Goal: Check status: Check status

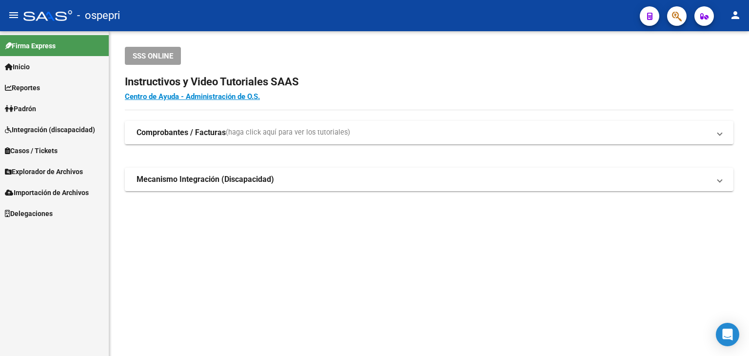
click at [655, 49] on div "SSS ONLINE" at bounding box center [429, 56] width 609 height 18
click at [671, 20] on button "button" at bounding box center [677, 16] width 20 height 20
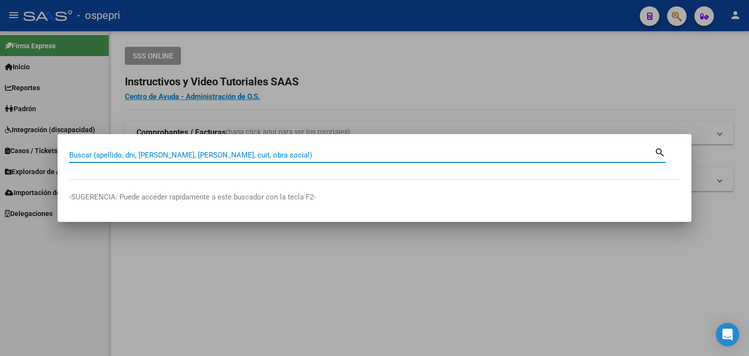
paste input "58075623"
type input "58075623"
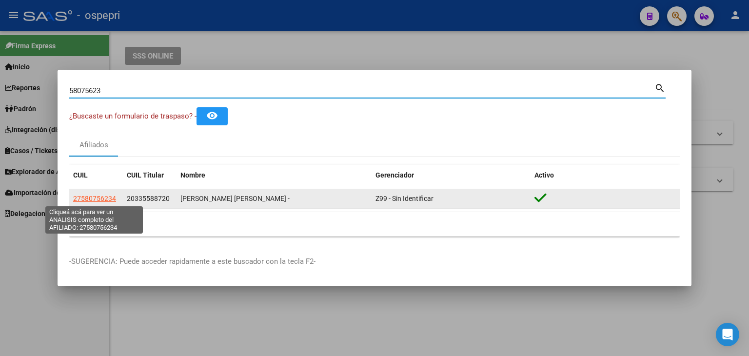
click at [91, 195] on span "27580756234" at bounding box center [94, 199] width 43 height 8
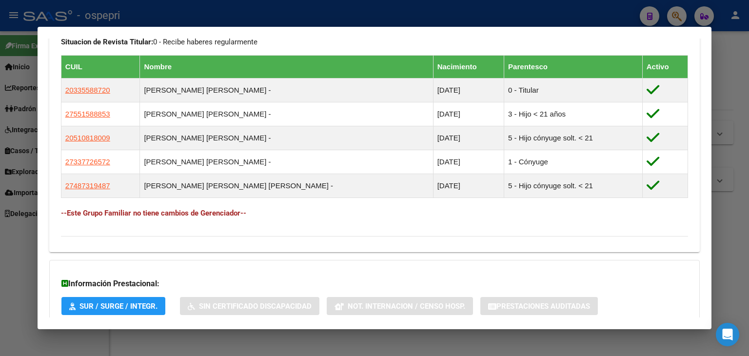
scroll to position [615, 0]
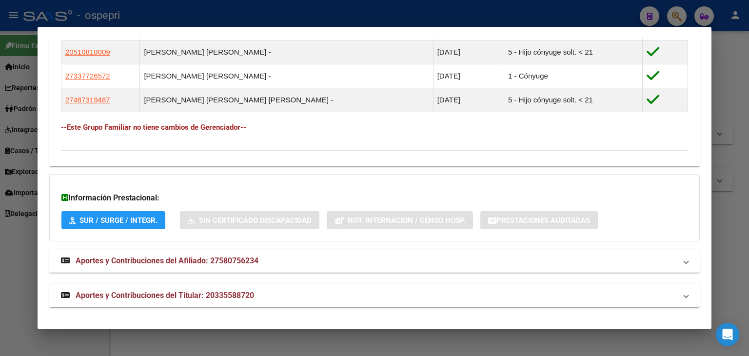
click at [193, 263] on span "Aportes y Contribuciones del Afiliado: 27580756234" at bounding box center [167, 260] width 183 height 9
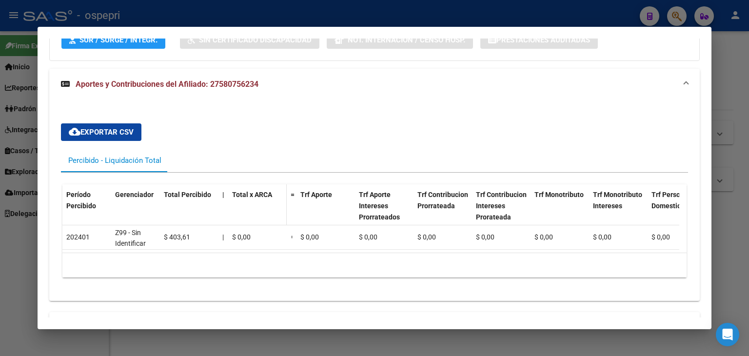
scroll to position [831, 0]
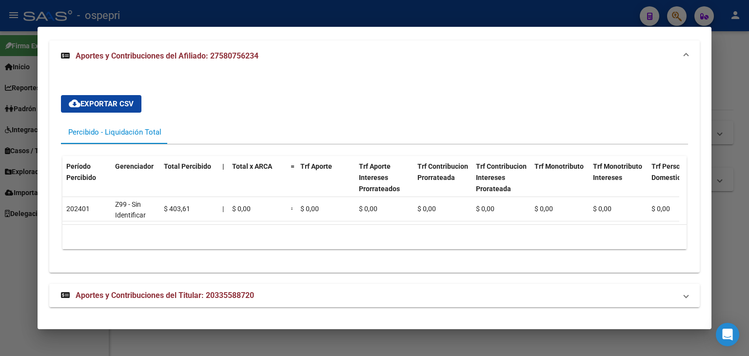
click at [216, 291] on span "Aportes y Contribuciones del Titular: 20335588720" at bounding box center [165, 295] width 179 height 9
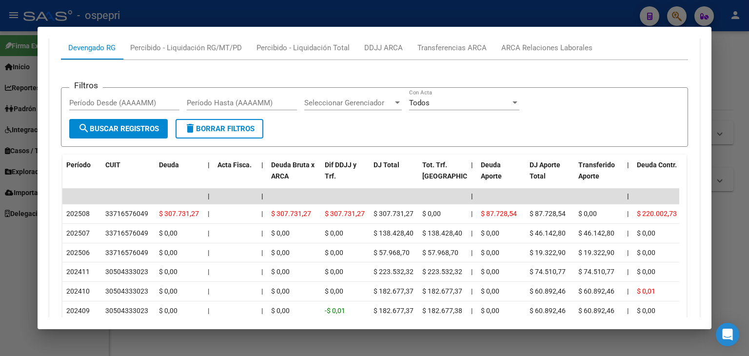
scroll to position [1063, 0]
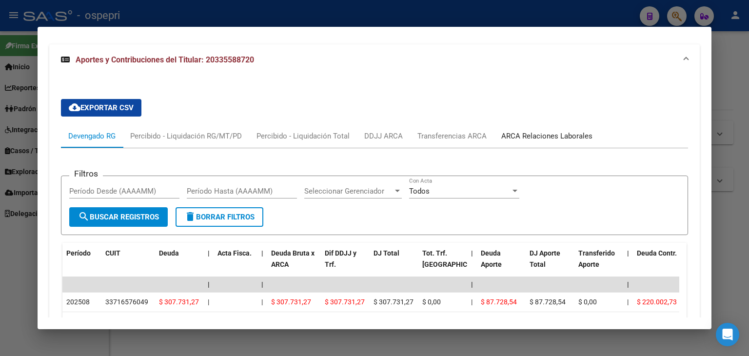
click at [548, 140] on div "ARCA Relaciones Laborales" at bounding box center [546, 136] width 91 height 11
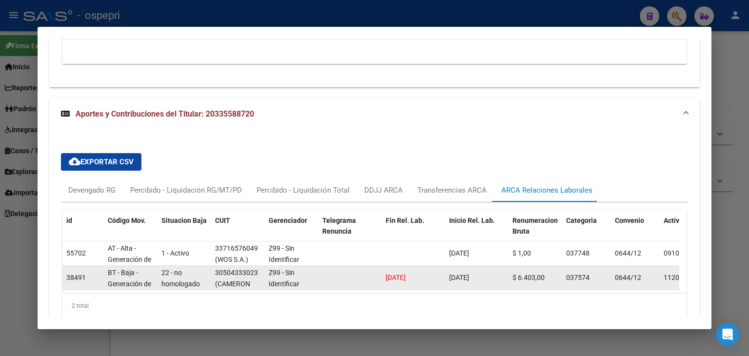
scroll to position [1058, 0]
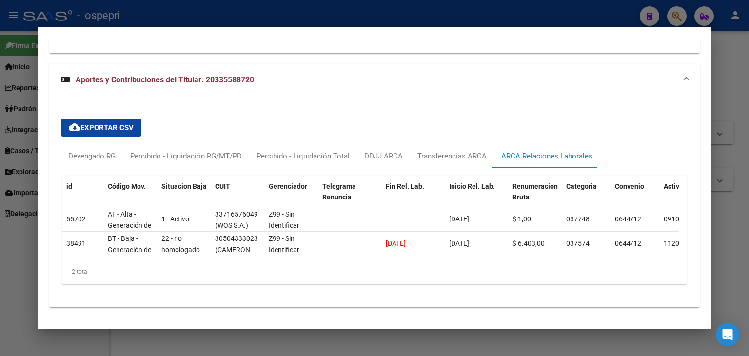
click at [720, 59] on div at bounding box center [374, 178] width 749 height 356
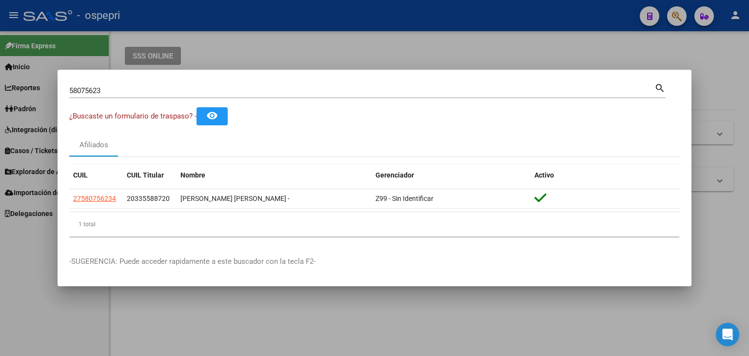
click at [443, 47] on div at bounding box center [374, 178] width 749 height 356
